Goal: Find specific page/section: Locate a particular part of the current website

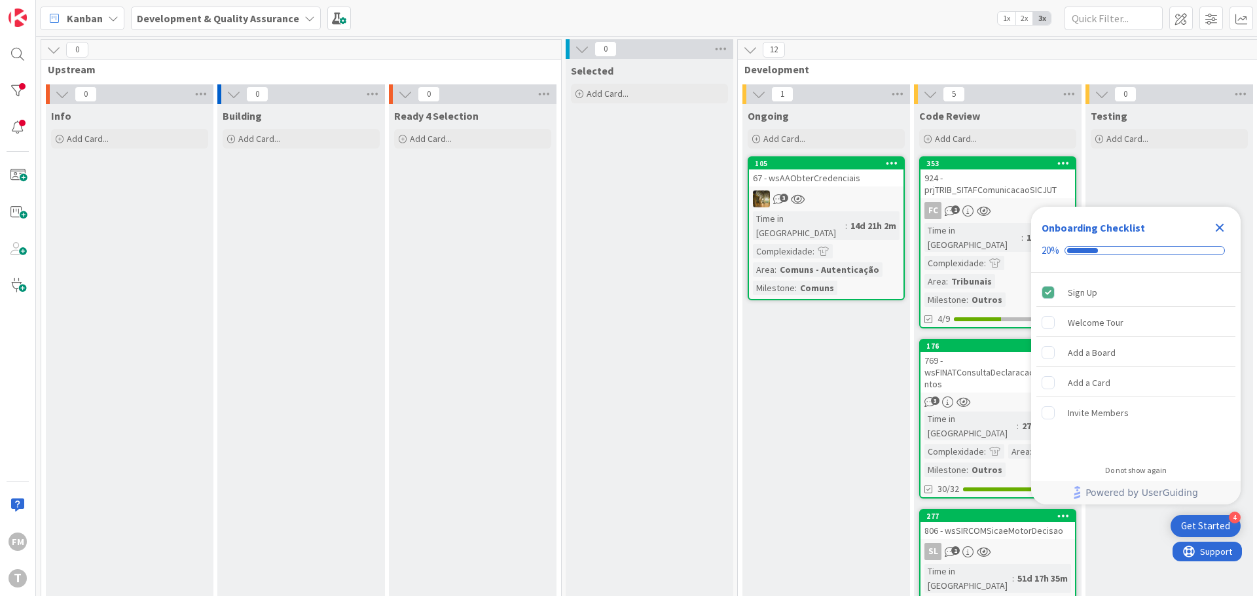
click at [1222, 220] on icon "Close Checklist" at bounding box center [1220, 228] width 16 height 16
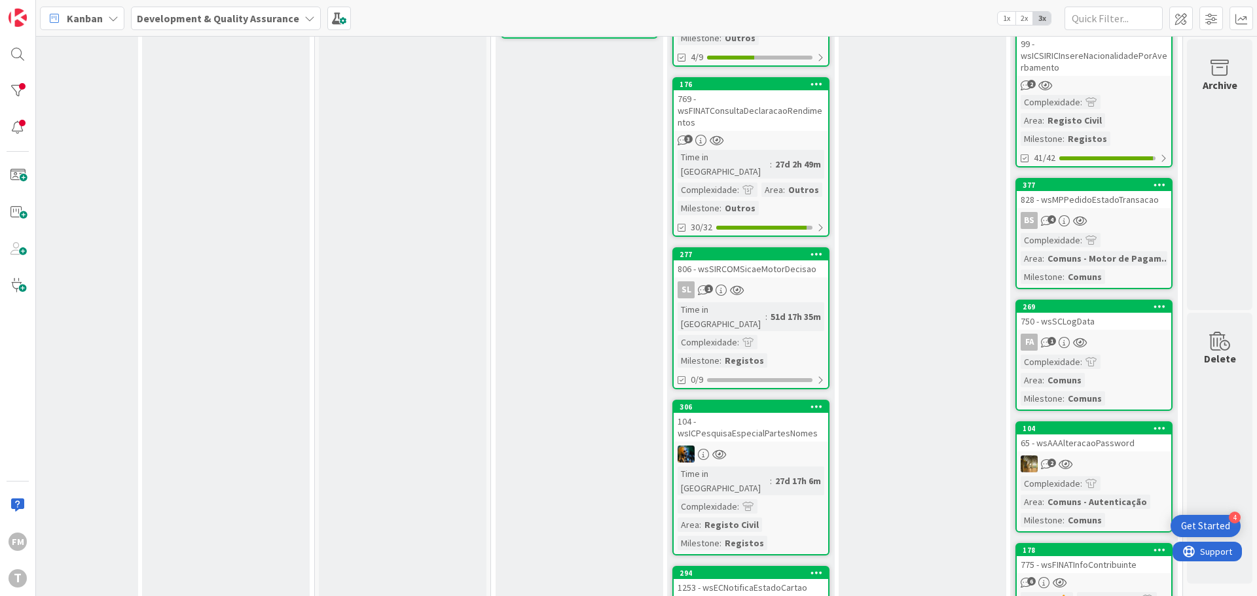
scroll to position [0, 257]
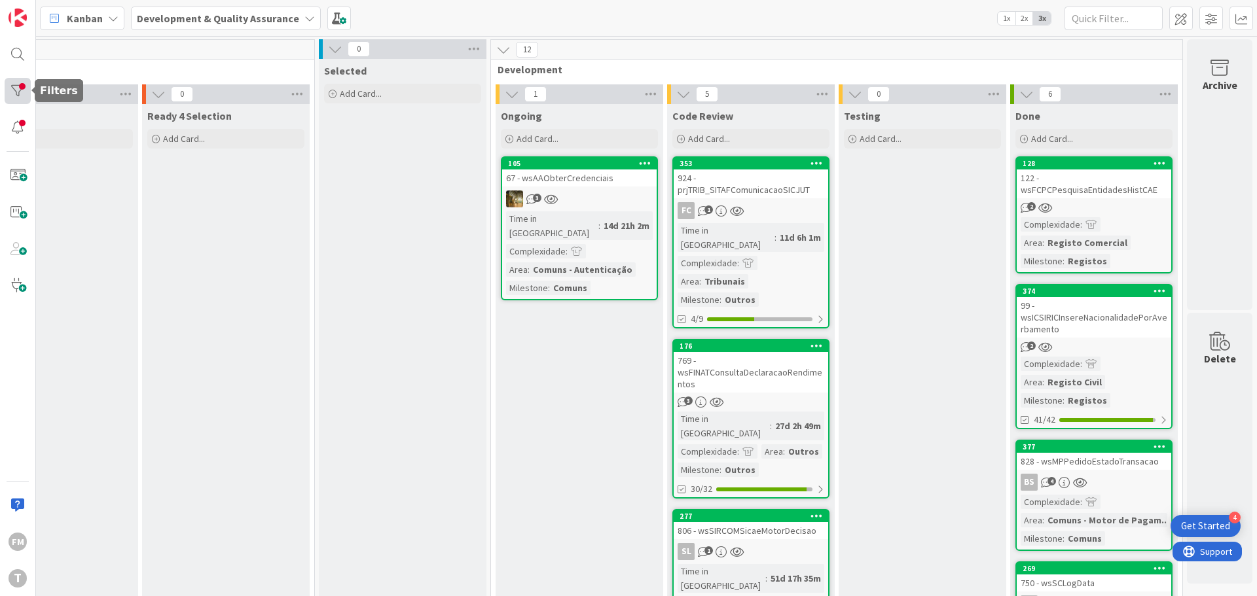
click at [23, 92] on div at bounding box center [18, 91] width 26 height 26
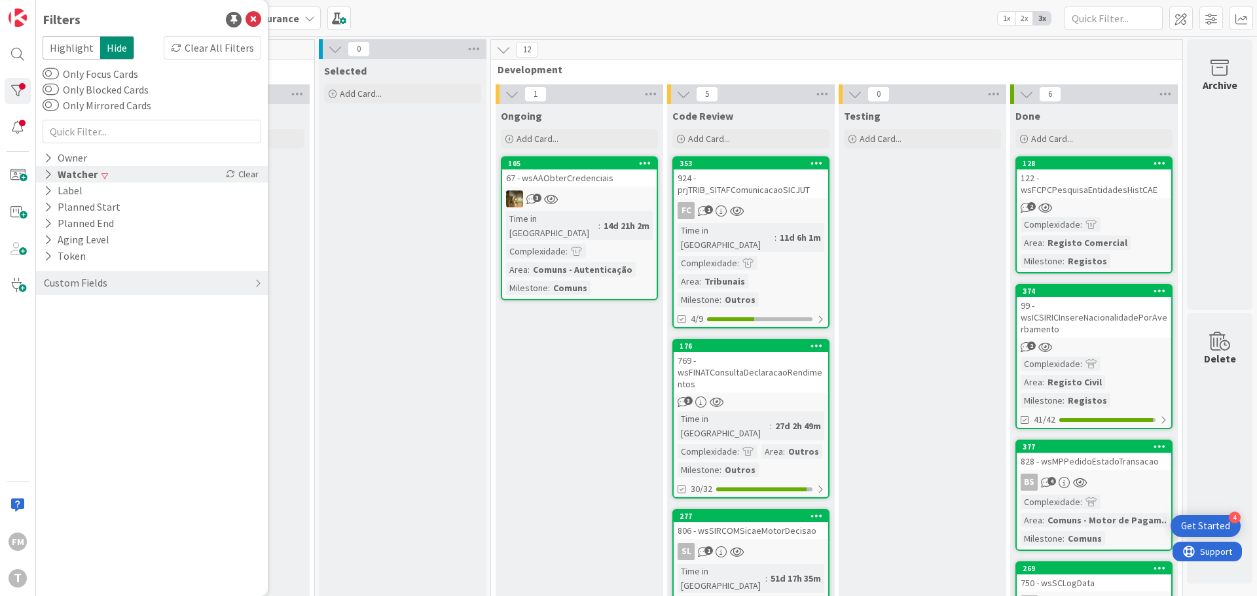
click at [51, 174] on icon at bounding box center [48, 174] width 9 height 11
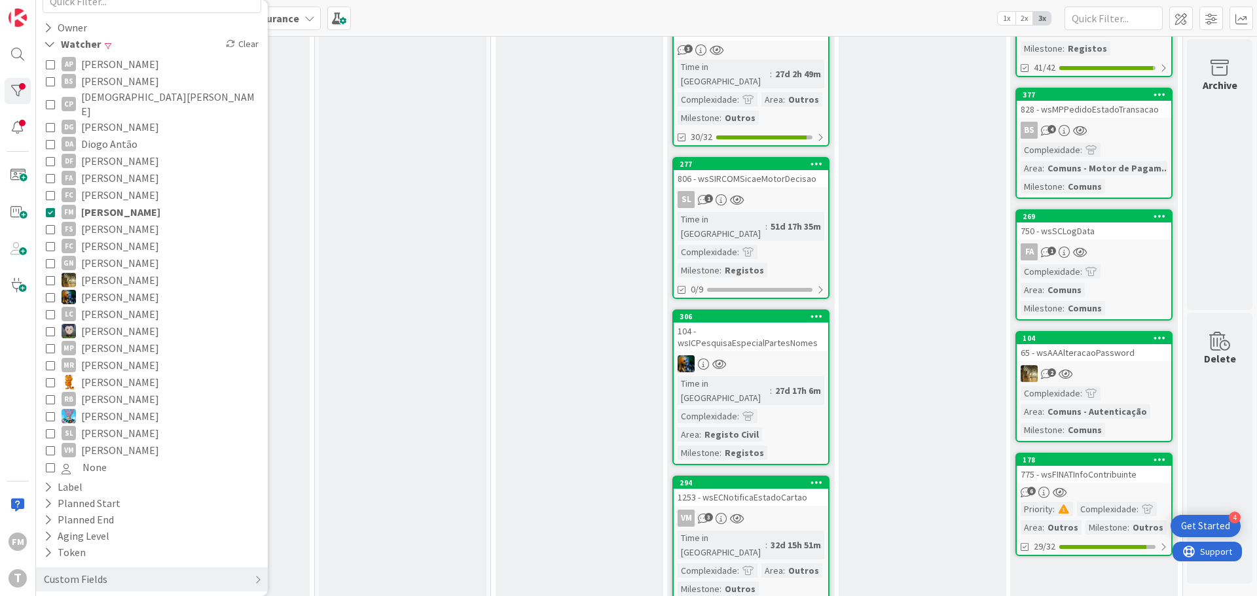
scroll to position [25, 257]
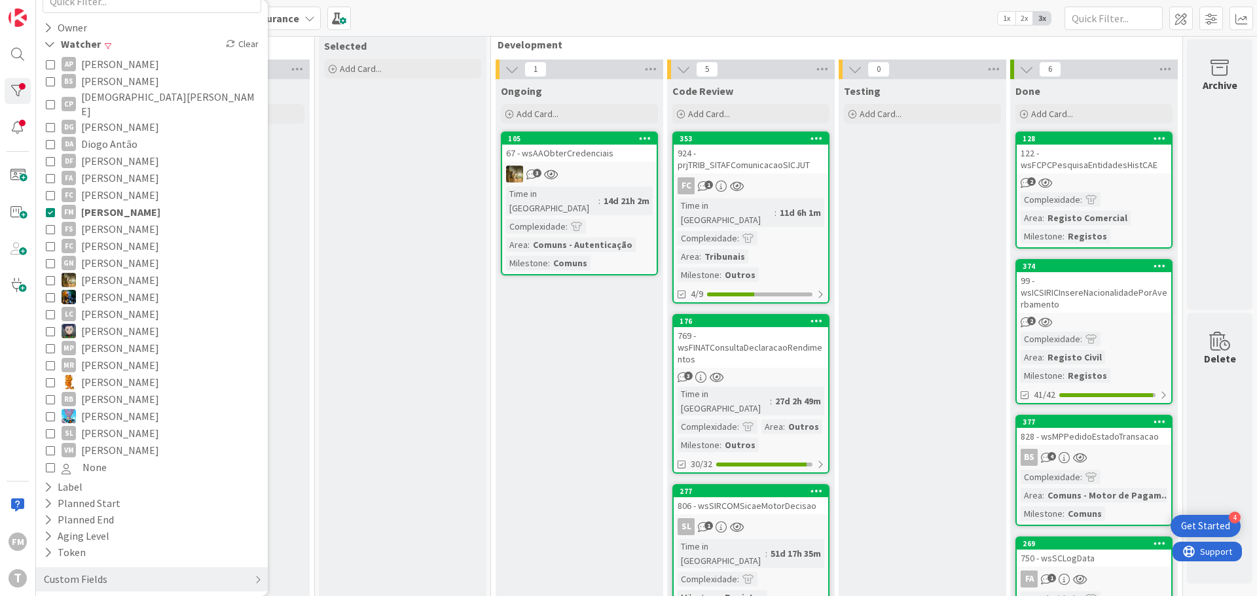
drag, startPoint x: 582, startPoint y: 344, endPoint x: 529, endPoint y: 359, distance: 55.3
click at [529, 359] on div "Ongoing Add Card... 105 67 - wsAAObterCredenciais 3 Time in Column : 14d 21h 2m…" at bounding box center [580, 525] width 168 height 893
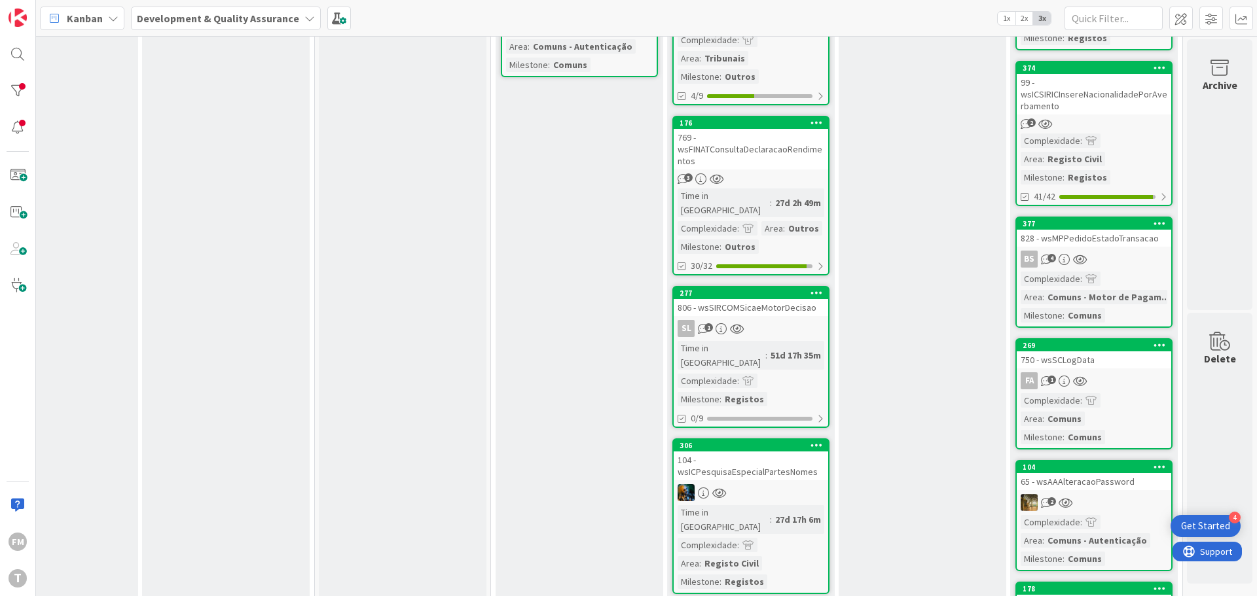
scroll to position [0, 257]
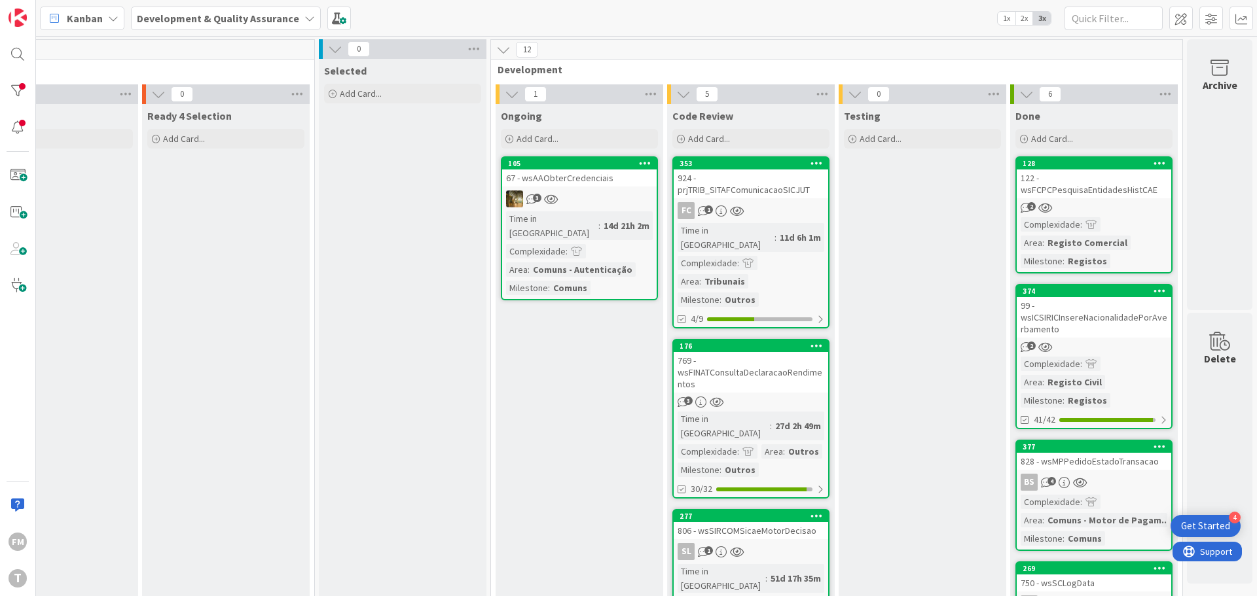
click at [761, 195] on div "924 - prjTRIB_SITAFComunicacaoSICJUT" at bounding box center [751, 184] width 154 height 29
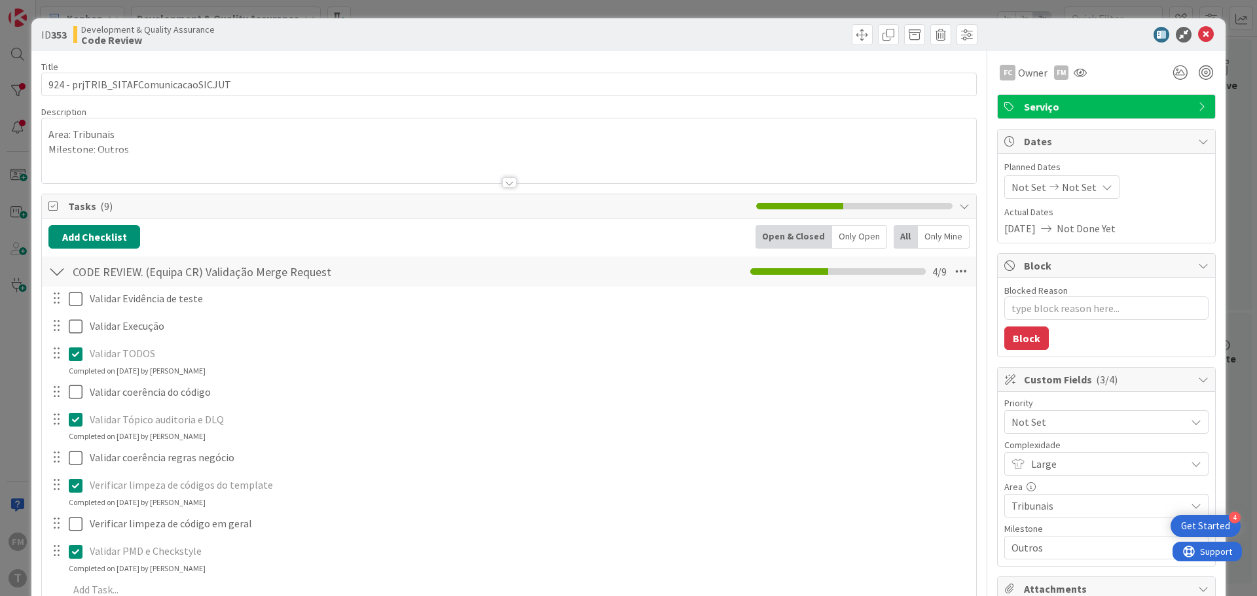
type textarea "x"
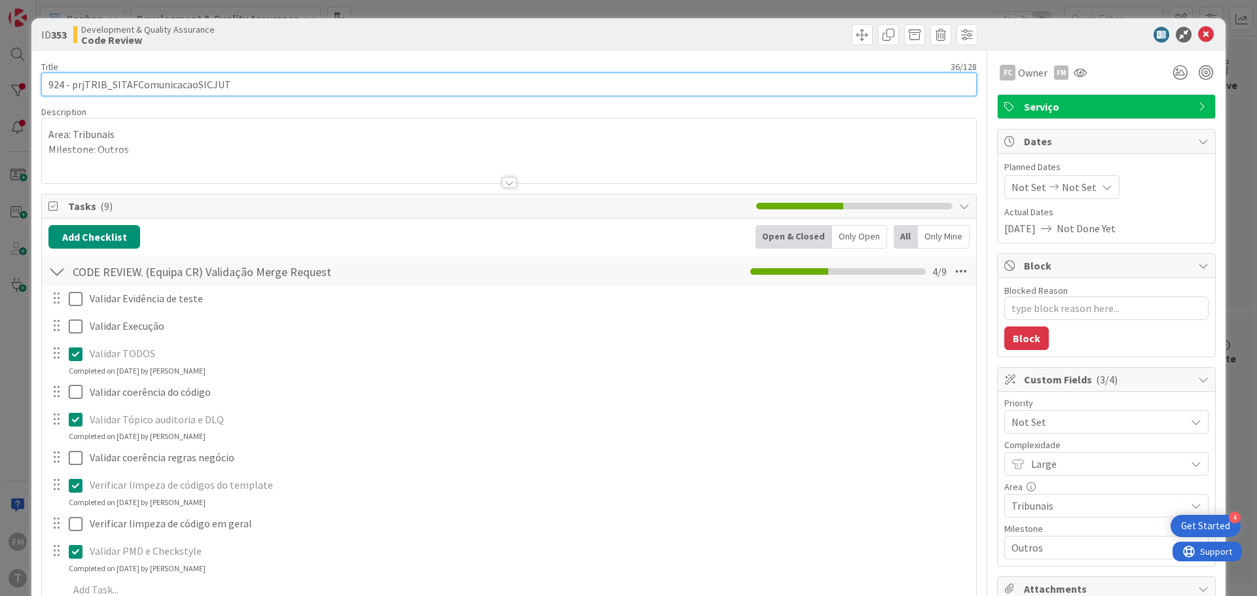
click at [174, 87] on input "924 - prjTRIB_SITAFComunicacaoSICJUT" at bounding box center [508, 85] width 935 height 24
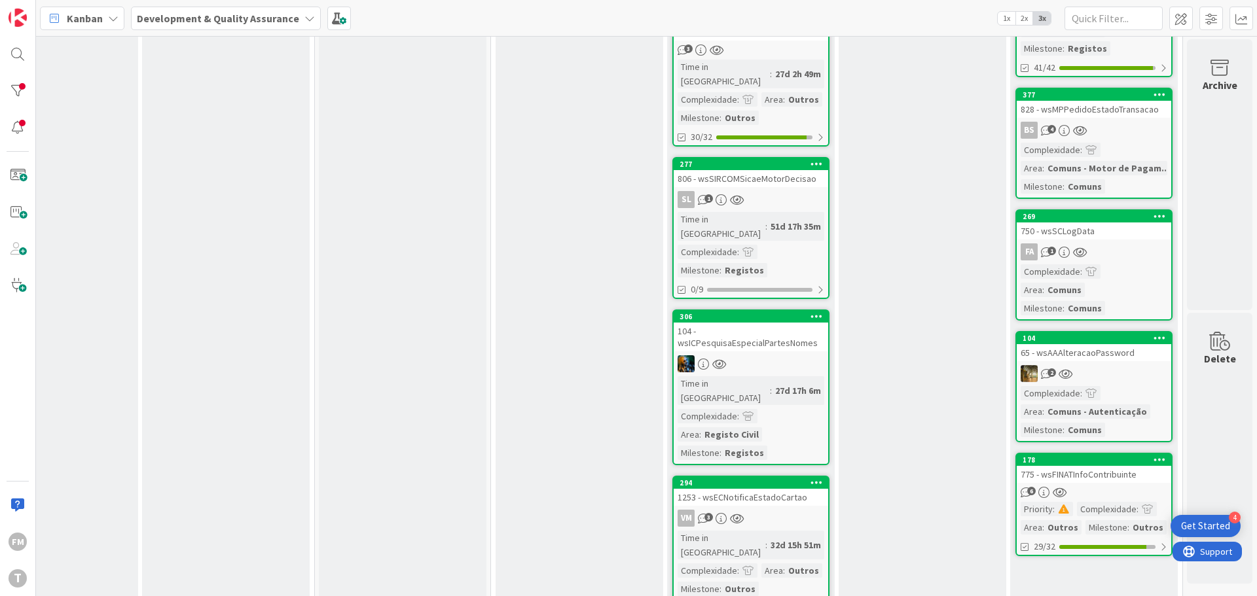
scroll to position [0, 257]
